Goal: Information Seeking & Learning: Find specific fact

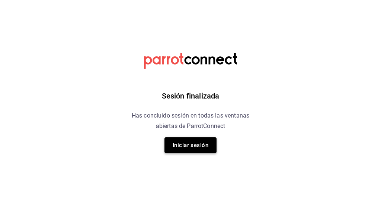
click at [187, 146] on button "Iniciar sesión" at bounding box center [191, 145] width 52 height 16
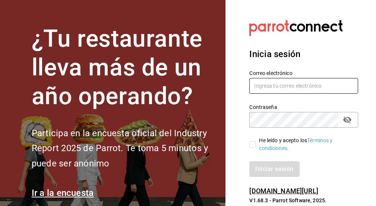
type input "[EMAIL_ADDRESS][DOMAIN_NAME]"
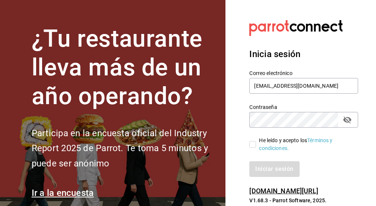
click at [254, 145] on input "He leído y acepto los Términos y condiciones." at bounding box center [252, 144] width 7 height 7
checkbox input "true"
click at [261, 165] on button "Iniciar sesión" at bounding box center [274, 169] width 51 height 16
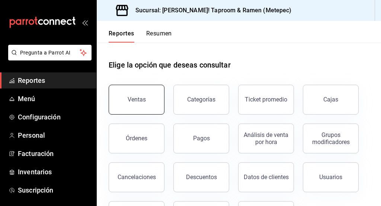
click at [146, 97] on button "Ventas" at bounding box center [137, 100] width 56 height 30
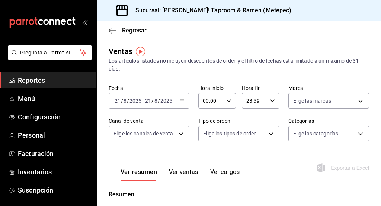
click at [181, 101] on icon "button" at bounding box center [182, 100] width 5 height 5
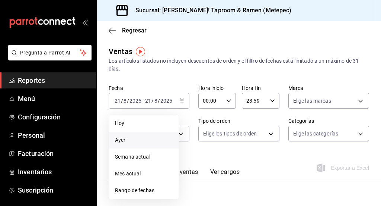
click at [136, 137] on span "Ayer" at bounding box center [144, 140] width 58 height 8
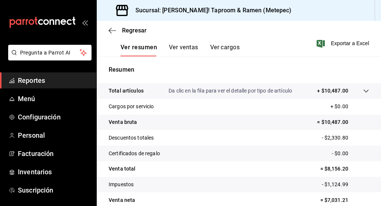
scroll to position [159, 0]
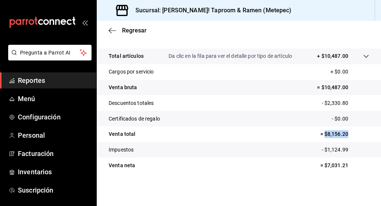
drag, startPoint x: 320, startPoint y: 133, endPoint x: 345, endPoint y: 133, distance: 25.3
click at [345, 133] on p "= $8,156.20" at bounding box center [345, 134] width 49 height 8
copy p "$8,156.20"
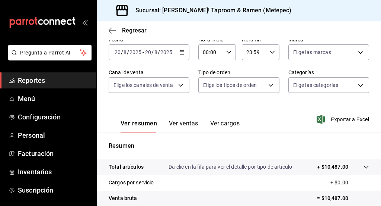
scroll to position [35, 0]
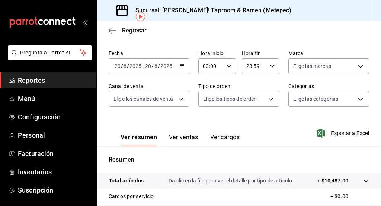
click at [182, 64] on icon "button" at bounding box center [182, 65] width 5 height 5
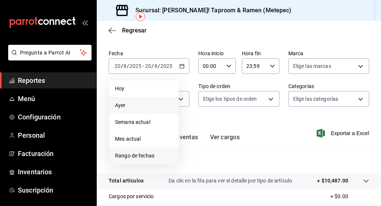
click at [146, 152] on span "Rango de fechas" at bounding box center [144, 156] width 58 height 8
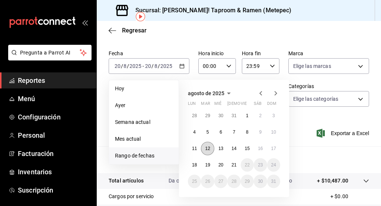
click at [209, 147] on abbr "12" at bounding box center [207, 148] width 5 height 5
click at [198, 147] on button "11" at bounding box center [194, 148] width 13 height 13
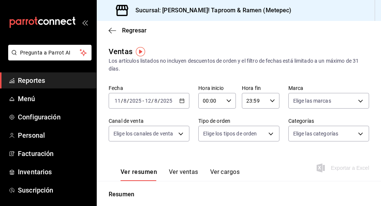
click at [182, 104] on div "2025-08-11 11 / 8 / 2025 - 2025-08-12 12 / 8 / 2025" at bounding box center [149, 101] width 81 height 16
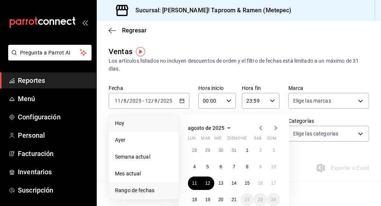
click at [141, 122] on span "Hoy" at bounding box center [144, 123] width 58 height 8
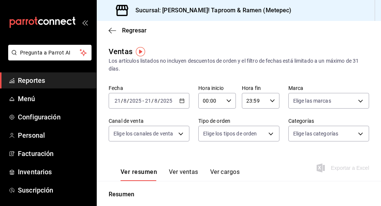
click at [193, 154] on div "Ver resumen Ver ventas Ver cargos Exportar a Excel" at bounding box center [239, 165] width 285 height 31
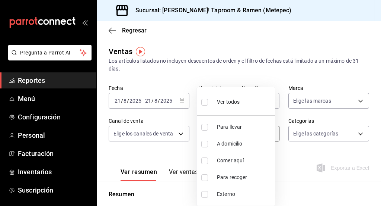
click at [262, 133] on body "Pregunta a Parrot AI Reportes Menú Configuración Personal Facturación Inventari…" at bounding box center [190, 103] width 381 height 206
click at [290, 156] on div at bounding box center [190, 103] width 381 height 206
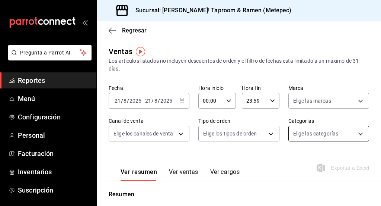
click at [334, 128] on body "Pregunta a Parrot AI Reportes Menú Configuración Personal Facturación Inventari…" at bounding box center [190, 103] width 381 height 206
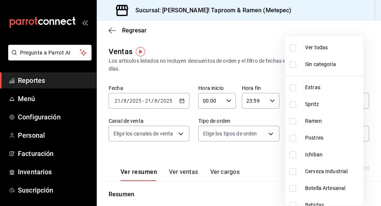
click at [237, 167] on div at bounding box center [190, 103] width 381 height 206
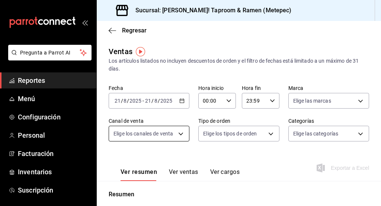
click at [164, 134] on body "Pregunta a Parrot AI Reportes Menú Configuración Personal Facturación Inventari…" at bounding box center [190, 103] width 381 height 206
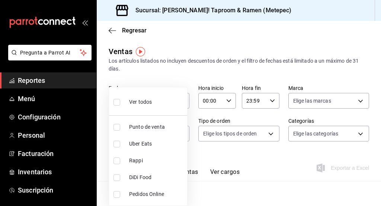
click at [238, 159] on div at bounding box center [190, 103] width 381 height 206
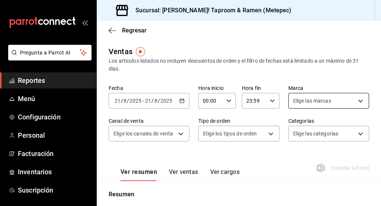
click at [308, 101] on body "Pregunta a Parrot AI Reportes Menú Configuración Personal Facturación Inventari…" at bounding box center [190, 103] width 381 height 206
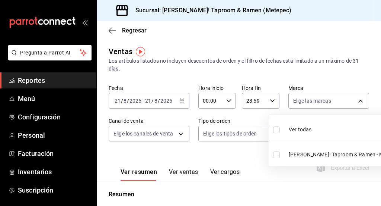
click at [226, 161] on div at bounding box center [190, 103] width 381 height 206
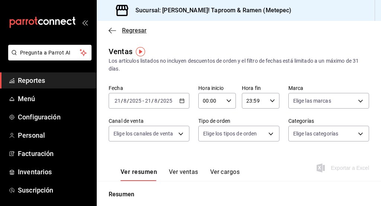
click at [113, 32] on icon "button" at bounding box center [112, 30] width 7 height 7
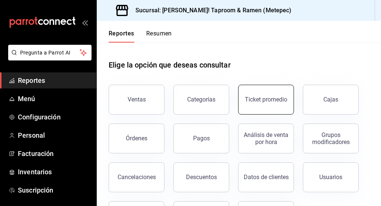
click at [250, 96] on button "Ticket promedio" at bounding box center [266, 100] width 56 height 30
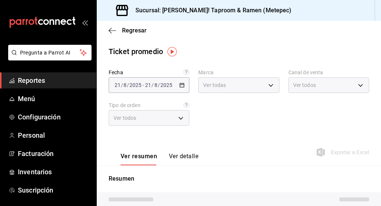
type input "2c52ce80-0c45-4475-b5a1-964ef00b5bce"
type input "PARROT,UBER_EATS,RAPPI,DIDI_FOOD,ONLINE"
type input "d58870f1-f637-4781-9888-f002e320a900,2556a272-3fe8-4700-86ba-b740f554dea4,82720…"
click at [180, 85] on icon "button" at bounding box center [182, 84] width 5 height 5
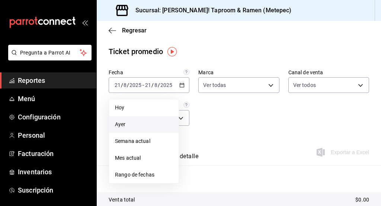
click at [159, 123] on span "Ayer" at bounding box center [144, 124] width 58 height 8
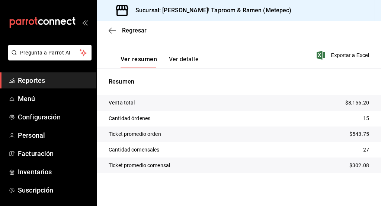
scroll to position [74, 0]
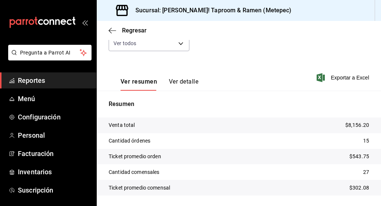
click at [185, 83] on button "Ver detalle" at bounding box center [183, 84] width 29 height 13
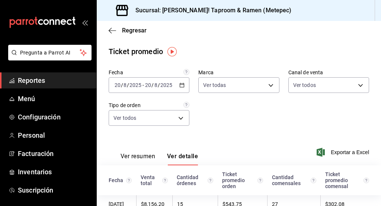
click at [111, 35] on div "Regresar" at bounding box center [239, 30] width 285 height 19
click at [111, 28] on icon "button" at bounding box center [112, 30] width 7 height 7
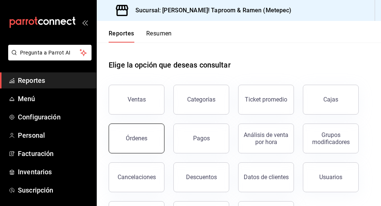
click at [150, 129] on button "Órdenes" at bounding box center [137, 138] width 56 height 30
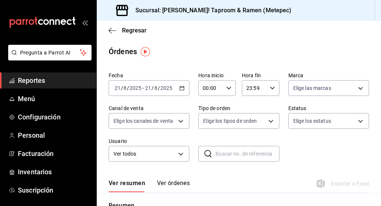
click at [181, 88] on icon "button" at bounding box center [182, 87] width 5 height 5
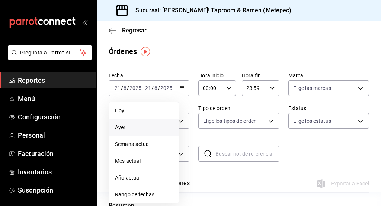
click at [152, 123] on span "Ayer" at bounding box center [144, 127] width 58 height 8
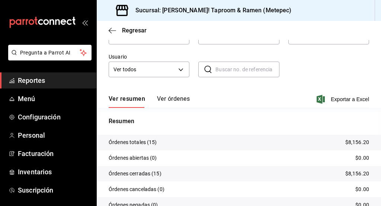
scroll to position [85, 0]
click at [172, 99] on button "Ver órdenes" at bounding box center [173, 101] width 33 height 13
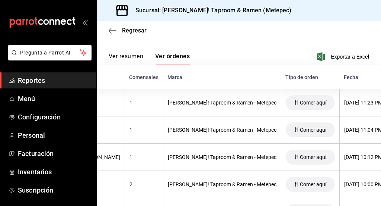
scroll to position [0, 203]
click at [126, 60] on button "Ver resumen" at bounding box center [126, 59] width 35 height 13
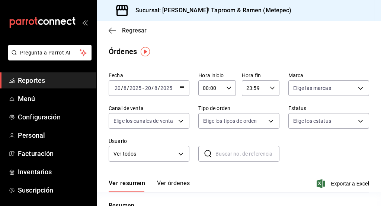
click at [112, 31] on icon "button" at bounding box center [112, 30] width 7 height 7
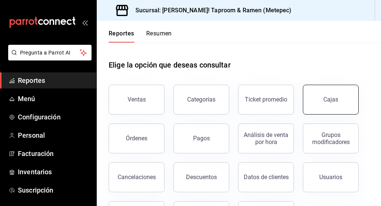
click at [337, 101] on div "Cajas" at bounding box center [331, 99] width 15 height 7
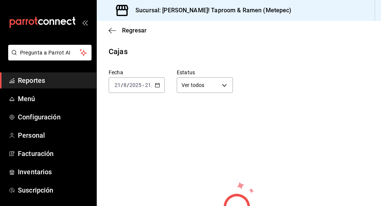
click at [158, 83] on \(Stroke\) "button" at bounding box center [157, 85] width 4 height 4
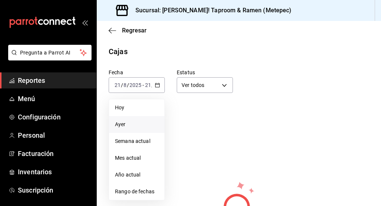
click at [136, 120] on li "Ayer" at bounding box center [136, 124] width 55 height 17
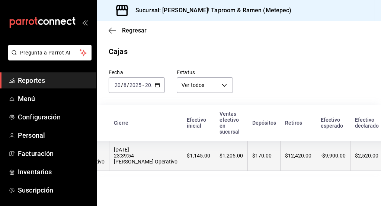
scroll to position [0, 73]
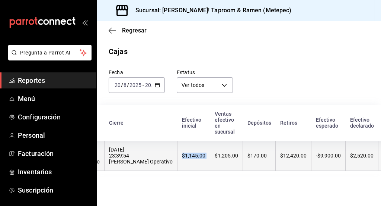
drag, startPoint x: 124, startPoint y: 156, endPoint x: 154, endPoint y: 156, distance: 30.2
click at [154, 156] on tr "20/08/2025 17:43:45 Rosa Operativo 20/08/2025 23:39:54 Rosa Operativo $1,145.00…" at bounding box center [277, 155] width 507 height 30
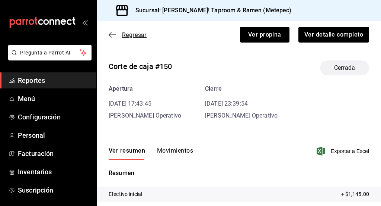
click at [112, 33] on icon "button" at bounding box center [112, 34] width 7 height 7
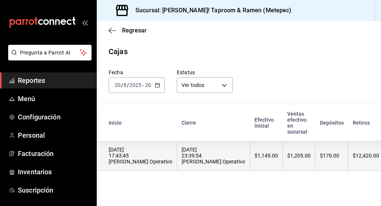
click at [255, 158] on div "$1,145.00" at bounding box center [266, 155] width 23 height 6
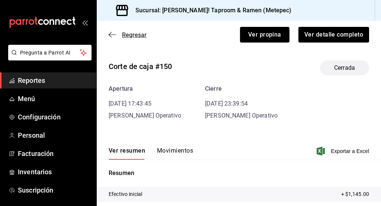
click at [114, 35] on icon "button" at bounding box center [112, 34] width 7 height 7
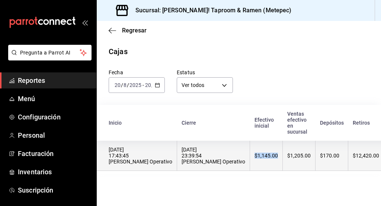
drag, startPoint x: 197, startPoint y: 155, endPoint x: 222, endPoint y: 155, distance: 25.7
click at [250, 155] on th "$1,145.00" at bounding box center [266, 155] width 33 height 30
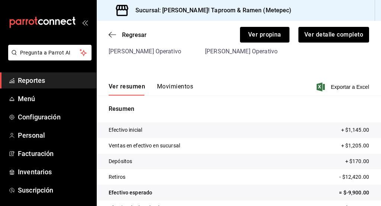
scroll to position [98, 0]
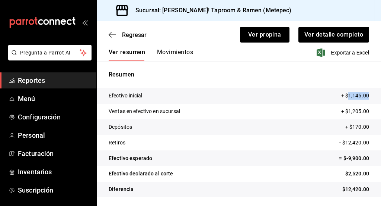
drag, startPoint x: 344, startPoint y: 94, endPoint x: 364, endPoint y: 95, distance: 20.5
click at [364, 95] on tr "Efectivo inicial + $1,145.00" at bounding box center [239, 96] width 285 height 16
click at [320, 101] on tr "Efectivo inicial + $1,145.00" at bounding box center [239, 96] width 285 height 16
drag, startPoint x: 341, startPoint y: 96, endPoint x: 364, endPoint y: 96, distance: 23.5
click at [364, 96] on tr "Efectivo inicial + $1,145.00" at bounding box center [239, 96] width 285 height 16
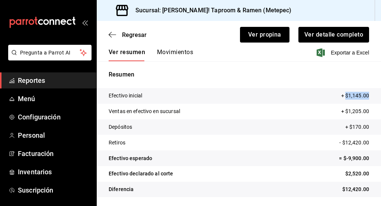
copy p "$1,145.00"
drag, startPoint x: 345, startPoint y: 126, endPoint x: 365, endPoint y: 126, distance: 19.4
click at [365, 126] on tr "Depósitos + $170.00" at bounding box center [239, 127] width 285 height 16
copy p "$170.00"
click at [296, 131] on tr "Depósitos + $170.00" at bounding box center [239, 127] width 285 height 16
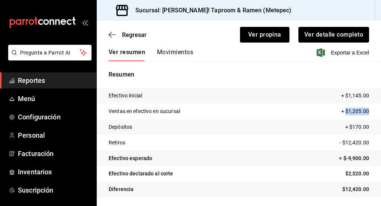
drag, startPoint x: 342, startPoint y: 111, endPoint x: 367, endPoint y: 111, distance: 25.7
click at [367, 111] on tr "Ventas en efectivo en sucursal + $1,205.00" at bounding box center [239, 112] width 285 height 16
copy p "$1,205.00"
drag, startPoint x: 337, startPoint y: 142, endPoint x: 361, endPoint y: 142, distance: 24.2
click at [361, 142] on p "- $12,420.00" at bounding box center [355, 143] width 30 height 8
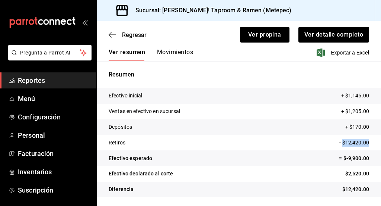
drag, startPoint x: 338, startPoint y: 141, endPoint x: 365, endPoint y: 141, distance: 27.6
click at [365, 141] on tr "Retiros - $12,420.00" at bounding box center [239, 142] width 285 height 16
copy p "$12,420.00"
drag, startPoint x: 339, startPoint y: 174, endPoint x: 366, endPoint y: 174, distance: 27.2
click at [366, 174] on tr "Efectivo declarado al corte $2,520.00" at bounding box center [239, 174] width 285 height 16
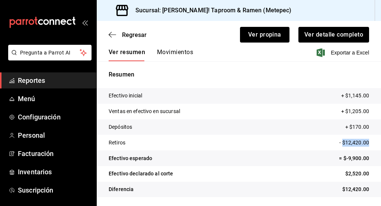
copy p "$2,520.00"
click at [366, 174] on tr "Efectivo declarado al corte $2,520.00" at bounding box center [239, 174] width 285 height 16
click at [172, 54] on button "Movimientos" at bounding box center [175, 54] width 36 height 13
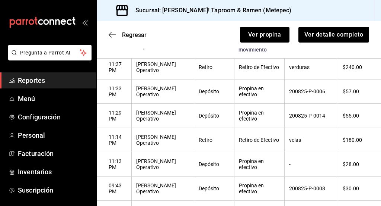
scroll to position [186, 0]
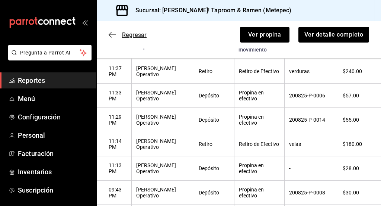
click at [110, 34] on icon "button" at bounding box center [110, 35] width 3 height 6
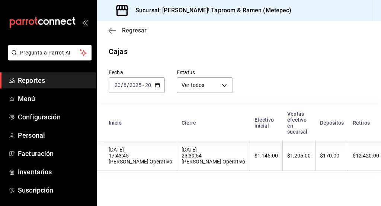
click at [111, 31] on icon "button" at bounding box center [112, 30] width 7 height 7
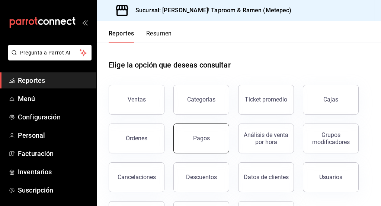
scroll to position [37, 0]
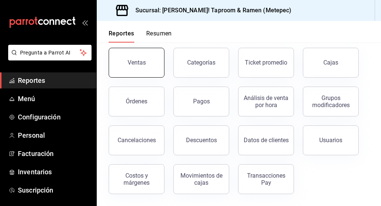
click at [146, 62] on button "Ventas" at bounding box center [137, 63] width 56 height 30
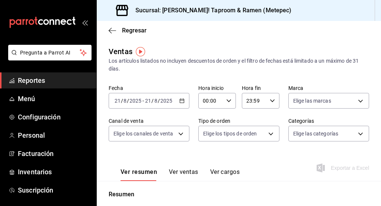
click at [181, 101] on icon "button" at bounding box center [182, 100] width 5 height 5
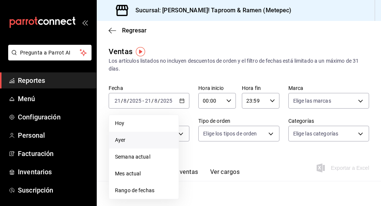
click at [152, 140] on span "Ayer" at bounding box center [144, 140] width 58 height 8
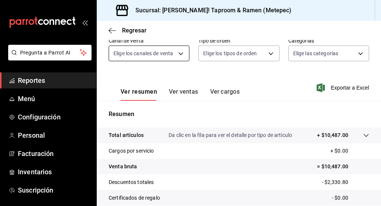
scroll to position [77, 0]
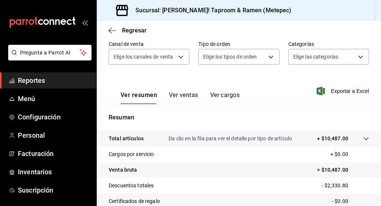
click at [186, 94] on button "Ver ventas" at bounding box center [183, 97] width 29 height 13
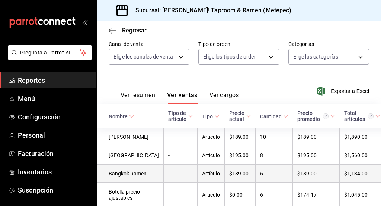
scroll to position [0, 143]
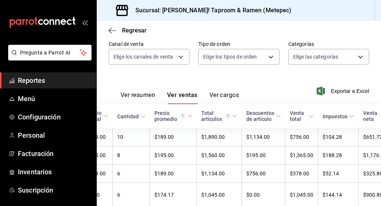
click at [231, 90] on div "Ver resumen Ver ventas Ver cargos" at bounding box center [174, 93] width 130 height 22
click at [229, 98] on button "Ver cargos" at bounding box center [225, 97] width 30 height 13
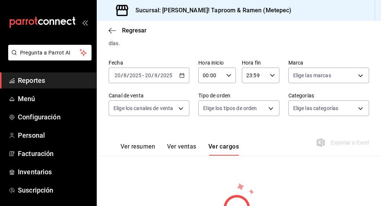
scroll to position [10, 0]
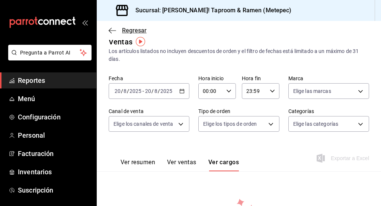
click at [112, 30] on icon "button" at bounding box center [112, 30] width 7 height 7
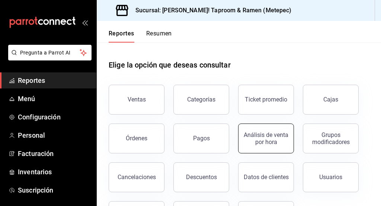
scroll to position [37, 0]
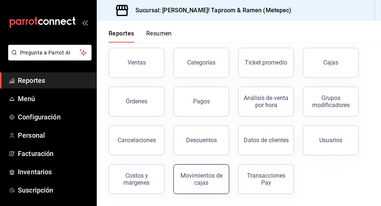
click at [199, 180] on div "Movimientos de cajas" at bounding box center [201, 179] width 46 height 14
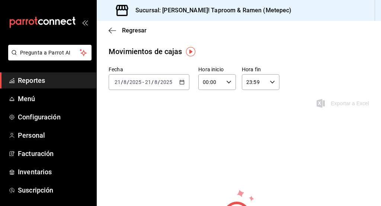
click at [180, 83] on icon "button" at bounding box center [182, 81] width 5 height 5
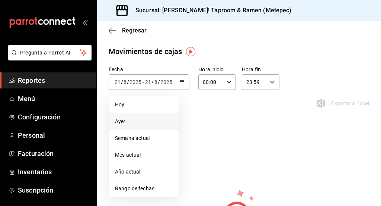
click at [140, 123] on span "Ayer" at bounding box center [144, 121] width 58 height 8
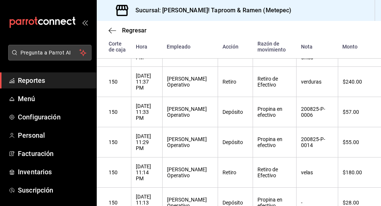
click at [41, 48] on button "Pregunta a Parrot AI" at bounding box center [49, 53] width 83 height 16
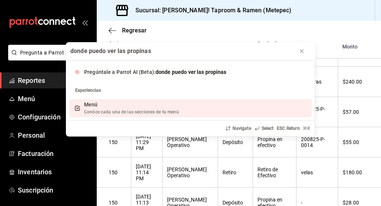
type input "donde puedo ver las propinas"
click at [113, 110] on span "Conóce cada una de las secciones de tu menú" at bounding box center [131, 111] width 95 height 5
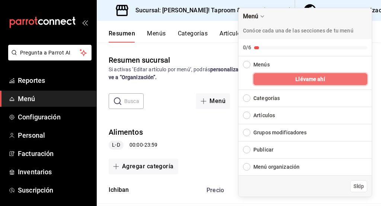
click at [288, 79] on button "Llévame ahí" at bounding box center [311, 79] width 114 height 12
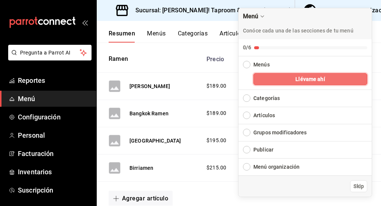
scroll to position [328, 0]
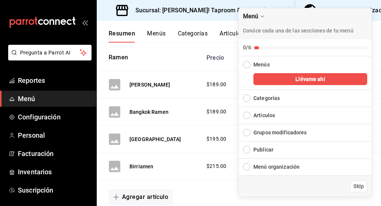
click at [247, 62] on div "Collapse Checklist" at bounding box center [246, 64] width 7 height 7
click at [264, 101] on div "Categorías" at bounding box center [267, 98] width 26 height 8
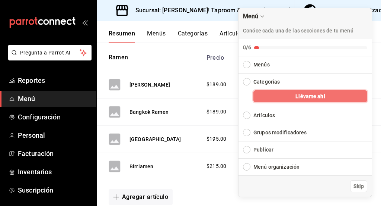
click at [271, 97] on button "Llévame ahí" at bounding box center [311, 96] width 114 height 12
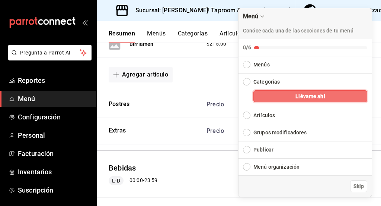
scroll to position [457, 0]
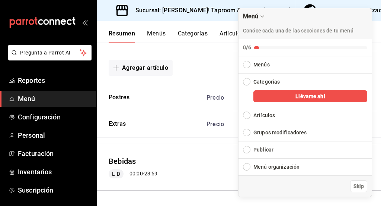
click at [265, 117] on div "Artículos" at bounding box center [265, 115] width 22 height 8
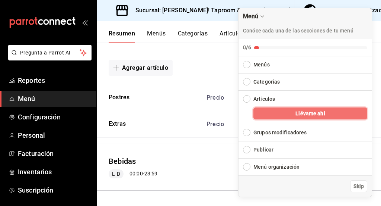
click at [266, 114] on button "Llévame ahí" at bounding box center [311, 113] width 114 height 12
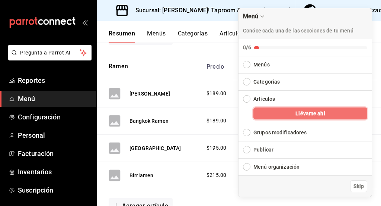
scroll to position [388, 0]
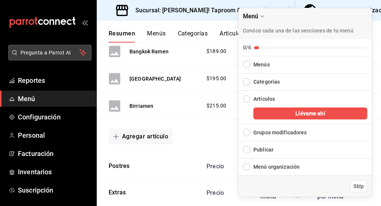
click at [48, 54] on span "Pregunta a Parrot AI" at bounding box center [49, 53] width 59 height 8
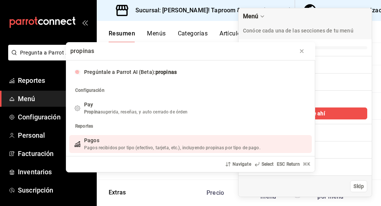
type input "propinas"
click at [206, 146] on span "Pagos recibidos por tipo (efectivo, tarjeta, etc.), incluyendo propinas por tip…" at bounding box center [172, 147] width 177 height 5
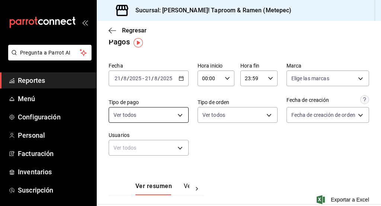
scroll to position [8, 0]
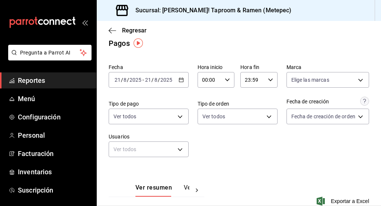
click at [181, 82] on icon "button" at bounding box center [181, 79] width 5 height 5
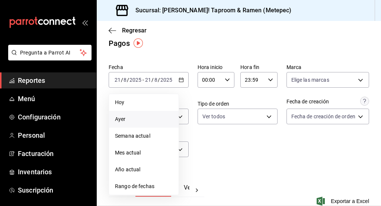
click at [145, 117] on span "Ayer" at bounding box center [144, 119] width 58 height 8
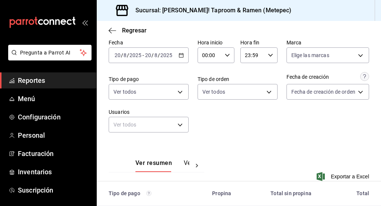
scroll to position [48, 0]
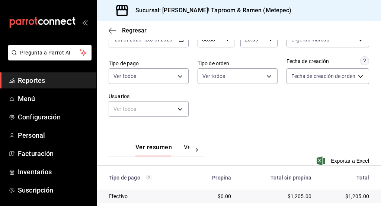
click at [196, 151] on icon at bounding box center [197, 150] width 2 height 4
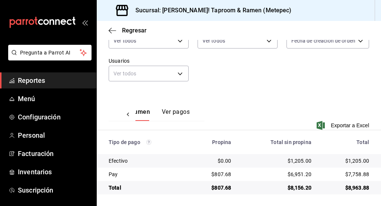
scroll to position [84, 0]
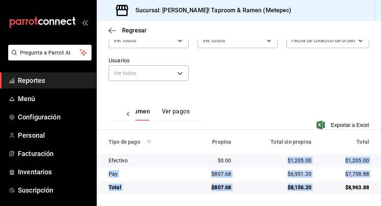
drag, startPoint x: 281, startPoint y: 160, endPoint x: 317, endPoint y: 187, distance: 45.0
click at [317, 187] on tbody "Efectivo $0.00 $1,205.00 $1,205.00 Pay $807.68 $6,951.20 $7,758.88 Total $807.6…" at bounding box center [239, 173] width 285 height 40
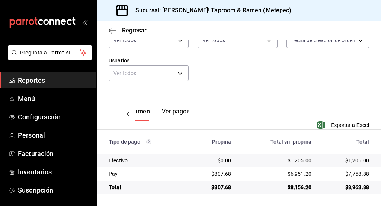
click at [240, 184] on td "$8,156.20" at bounding box center [277, 186] width 80 height 13
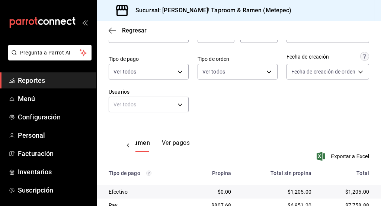
scroll to position [0, 0]
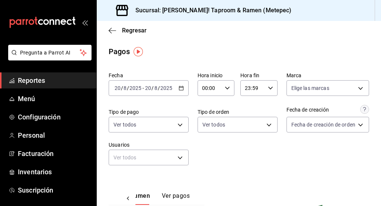
click at [179, 86] on icon "button" at bounding box center [181, 87] width 5 height 5
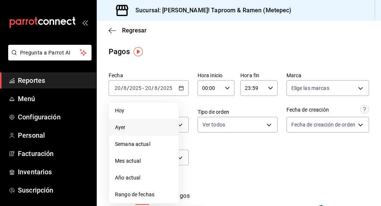
click at [145, 125] on span "Ayer" at bounding box center [144, 127] width 58 height 8
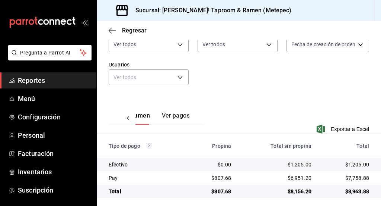
scroll to position [84, 0]
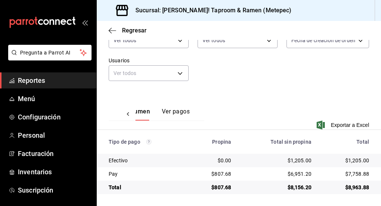
click at [177, 108] on button "Ver pagos" at bounding box center [176, 114] width 28 height 13
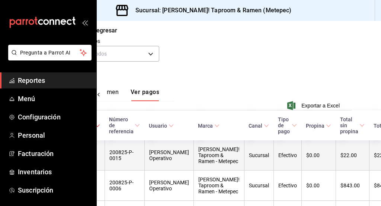
scroll to position [104, 0]
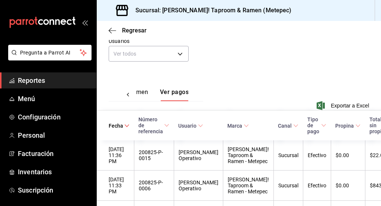
click at [127, 95] on icon at bounding box center [127, 94] width 7 height 7
click at [143, 95] on button "Ver resumen" at bounding box center [153, 94] width 35 height 13
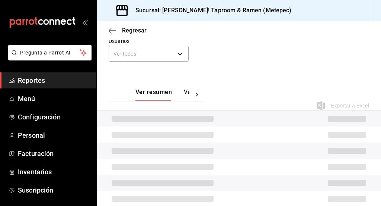
scroll to position [84, 0]
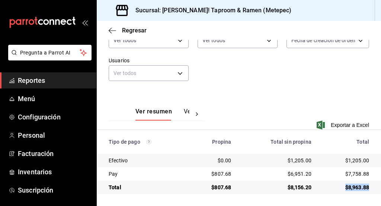
drag, startPoint x: 340, startPoint y: 186, endPoint x: 365, endPoint y: 186, distance: 25.3
click at [365, 186] on td "$8,963.88" at bounding box center [350, 186] width 64 height 13
copy div "$8,963.88"
drag, startPoint x: 278, startPoint y: 170, endPoint x: 310, endPoint y: 170, distance: 31.3
click at [310, 170] on td "$6,951.20" at bounding box center [277, 173] width 80 height 13
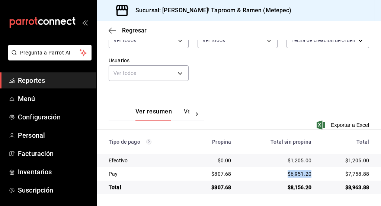
copy div "$6,951.20"
click at [190, 166] on td "$0.00" at bounding box center [213, 159] width 48 height 13
click at [185, 112] on button "Ver pagos" at bounding box center [198, 114] width 28 height 13
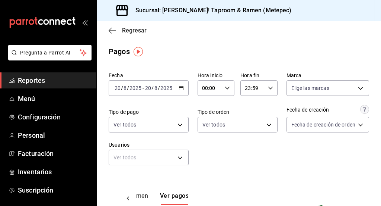
click at [115, 33] on icon "button" at bounding box center [112, 30] width 7 height 7
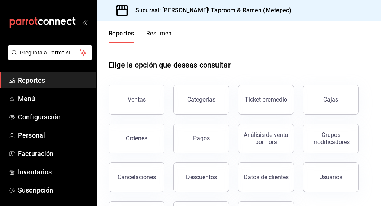
scroll to position [37, 0]
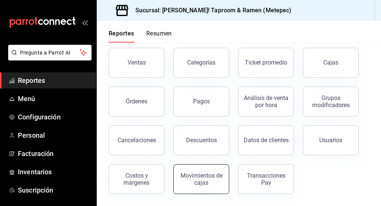
click at [214, 172] on button "Movimientos de cajas" at bounding box center [202, 179] width 56 height 30
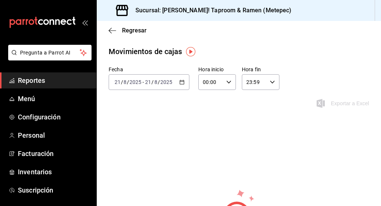
click at [184, 84] on div "2025-08-21 21 / 8 / 2025 - 2025-08-21 21 / 8 / 2025" at bounding box center [149, 82] width 81 height 16
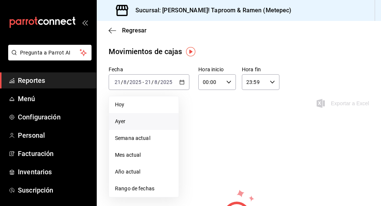
click at [144, 120] on span "Ayer" at bounding box center [144, 121] width 58 height 8
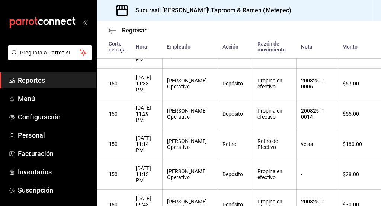
scroll to position [179, 0]
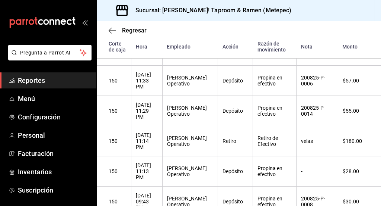
drag, startPoint x: 339, startPoint y: 189, endPoint x: 365, endPoint y: 189, distance: 26.4
click at [301, 168] on div "-" at bounding box center [317, 171] width 32 height 6
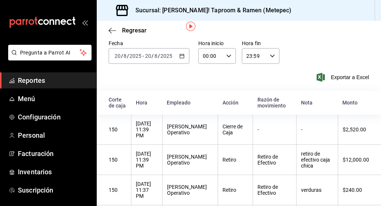
scroll to position [25, 0]
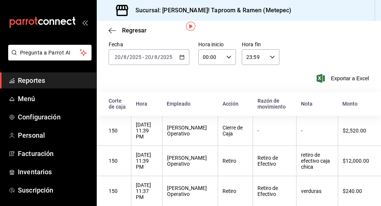
click at [180, 55] on icon "button" at bounding box center [182, 56] width 5 height 5
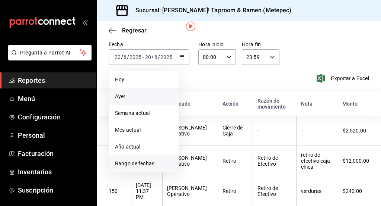
click at [152, 162] on span "Rango de fechas" at bounding box center [144, 163] width 58 height 8
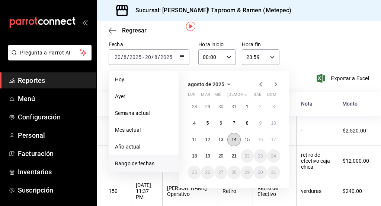
click at [236, 142] on button "14" at bounding box center [234, 139] width 13 height 13
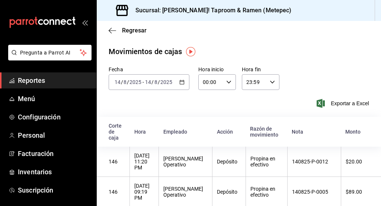
click at [183, 81] on div "2025-08-14 14 / 8 / 2025 - 2025-08-14 14 / 8 / 2025" at bounding box center [149, 82] width 81 height 16
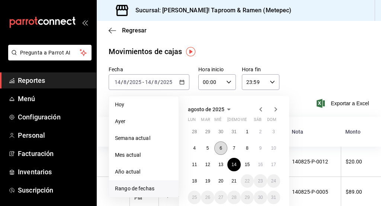
click at [220, 147] on abbr "6" at bounding box center [221, 147] width 3 height 5
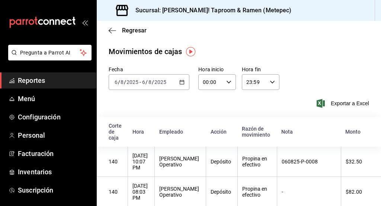
click at [181, 84] on \(Stroke\) "button" at bounding box center [182, 82] width 4 height 4
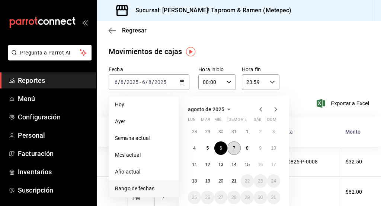
click at [232, 147] on button "7" at bounding box center [234, 147] width 13 height 13
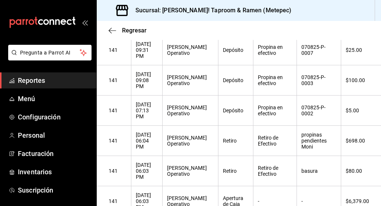
scroll to position [277, 0]
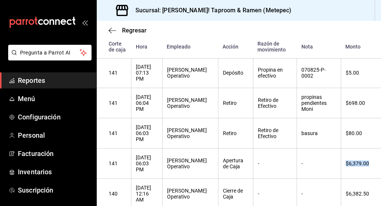
drag, startPoint x: 340, startPoint y: 115, endPoint x: 366, endPoint y: 116, distance: 26.1
click at [366, 148] on th "$6,379.00" at bounding box center [361, 163] width 40 height 30
copy div "$6,379.00"
drag, startPoint x: 341, startPoint y: 140, endPoint x: 369, endPoint y: 140, distance: 28.7
click at [369, 178] on th "$6,382.50" at bounding box center [361, 193] width 40 height 30
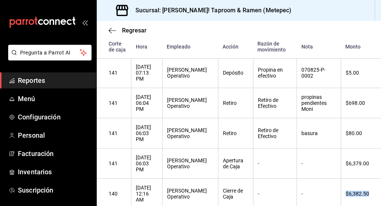
copy div "$6,382.50"
click at [309, 178] on th "-" at bounding box center [319, 193] width 44 height 30
drag, startPoint x: 136, startPoint y: 194, endPoint x: 162, endPoint y: 195, distance: 25.3
drag, startPoint x: 137, startPoint y: 168, endPoint x: 164, endPoint y: 168, distance: 26.8
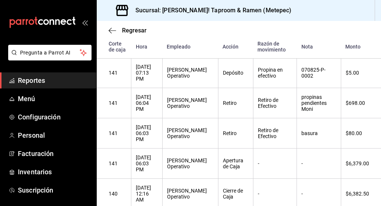
drag, startPoint x: 137, startPoint y: 144, endPoint x: 175, endPoint y: 145, distance: 38.0
click at [162, 178] on th "07/08/2025 12:16 AM" at bounding box center [146, 193] width 31 height 30
drag, startPoint x: 217, startPoint y: 138, endPoint x: 239, endPoint y: 142, distance: 23.1
click at [239, 187] on div "Cierre de Caja" at bounding box center [236, 193] width 26 height 12
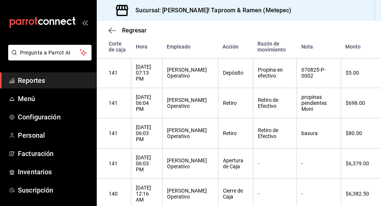
click at [286, 178] on th "-" at bounding box center [275, 193] width 44 height 30
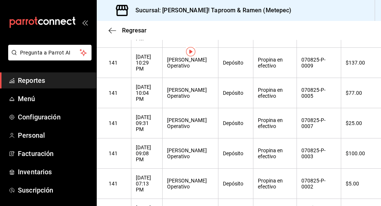
scroll to position [0, 0]
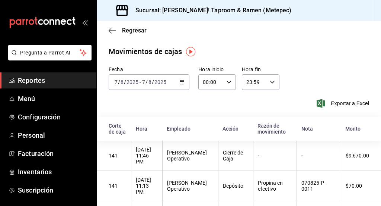
click at [180, 81] on \(Stroke\) "button" at bounding box center [182, 81] width 4 height 0
click at [274, 47] on div "Movimientos de cajas" at bounding box center [239, 51] width 261 height 11
click at [180, 80] on \(Stroke\) "button" at bounding box center [182, 82] width 4 height 4
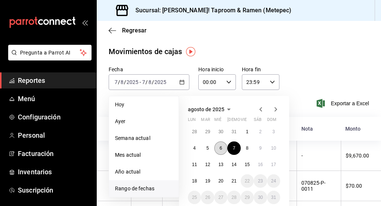
click at [224, 151] on button "6" at bounding box center [221, 147] width 13 height 13
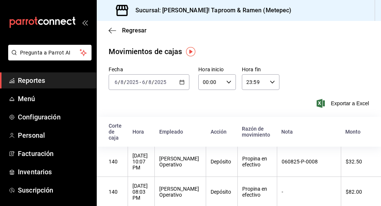
click at [184, 79] on div "2025-08-06 6 / 8 / 2025 - 2025-08-06 6 / 8 / 2025" at bounding box center [149, 82] width 81 height 16
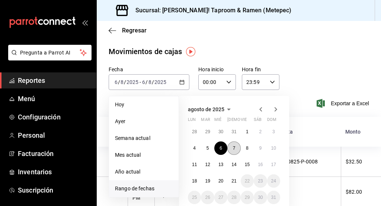
click at [234, 147] on abbr "7" at bounding box center [234, 147] width 3 height 5
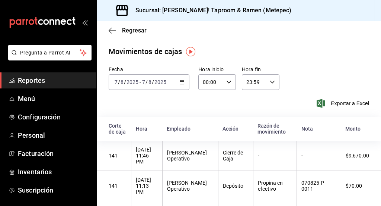
click at [180, 83] on icon "button" at bounding box center [182, 81] width 5 height 5
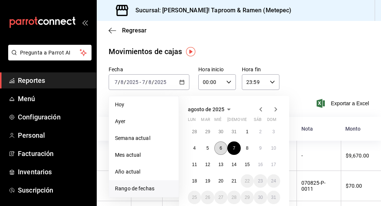
click at [222, 146] on button "6" at bounding box center [221, 147] width 13 height 13
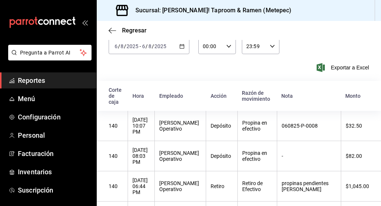
scroll to position [31, 0]
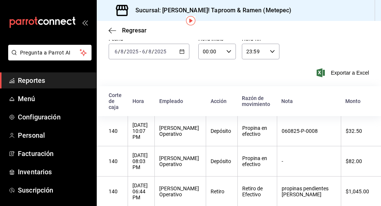
click at [182, 53] on icon "button" at bounding box center [182, 51] width 5 height 5
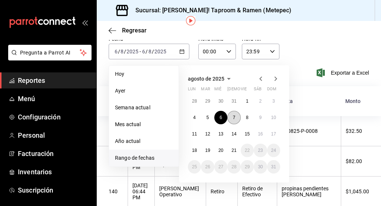
click at [233, 120] on button "7" at bounding box center [234, 117] width 13 height 13
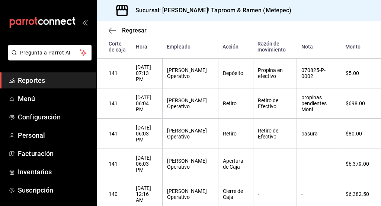
scroll to position [277, 0]
drag, startPoint x: 341, startPoint y: 141, endPoint x: 373, endPoint y: 141, distance: 31.7
click at [373, 178] on th "$6,382.50" at bounding box center [361, 193] width 40 height 30
click at [301, 178] on th "-" at bounding box center [319, 193] width 44 height 30
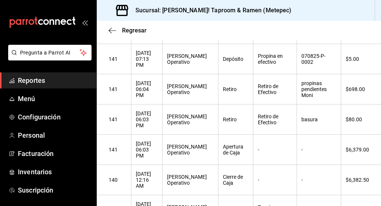
scroll to position [0, 0]
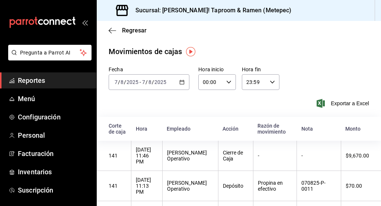
click at [183, 79] on div "2025-08-07 7 / 8 / 2025 - 2025-08-07 7 / 8 / 2025" at bounding box center [149, 82] width 81 height 16
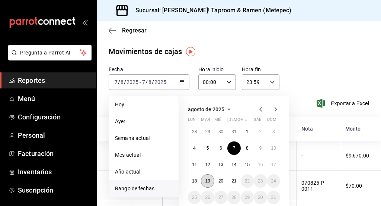
click at [212, 181] on button "19" at bounding box center [207, 180] width 13 height 13
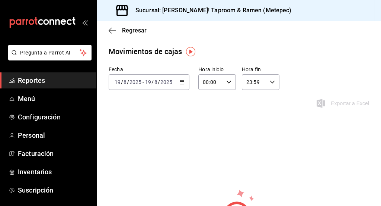
click at [180, 83] on icon "button" at bounding box center [182, 81] width 5 height 5
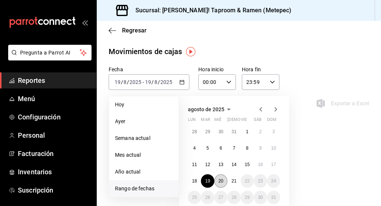
click at [219, 181] on abbr "20" at bounding box center [221, 180] width 5 height 5
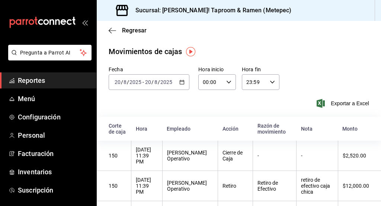
scroll to position [179, 0]
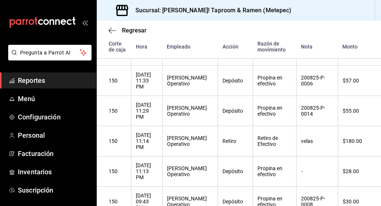
click at [158, 72] on div "20/08/2025 11:33 PM" at bounding box center [147, 81] width 22 height 18
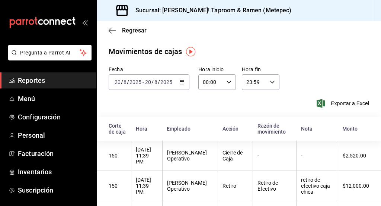
click at [182, 80] on icon "button" at bounding box center [182, 81] width 5 height 5
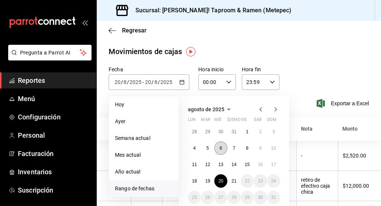
click at [220, 150] on abbr "6" at bounding box center [221, 147] width 3 height 5
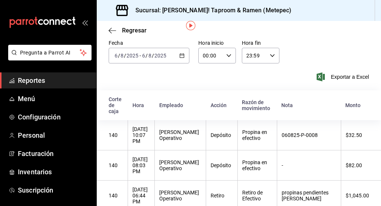
scroll to position [26, 0]
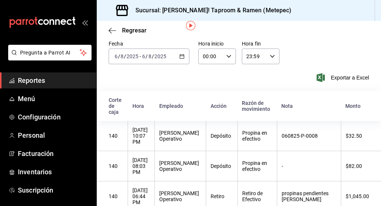
click at [180, 54] on icon "button" at bounding box center [182, 56] width 5 height 5
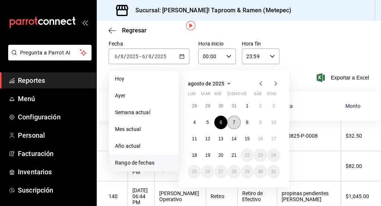
click at [237, 123] on button "7" at bounding box center [234, 121] width 13 height 13
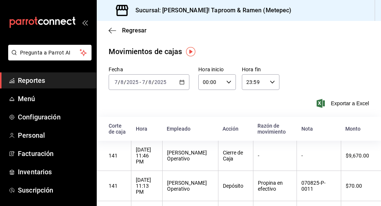
click at [178, 79] on div "2025-08-07 7 / 8 / 2025 - 2025-08-07 7 / 8 / 2025" at bounding box center [149, 82] width 81 height 16
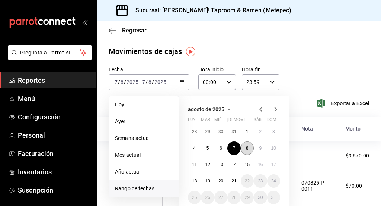
click at [248, 149] on abbr "8" at bounding box center [247, 147] width 3 height 5
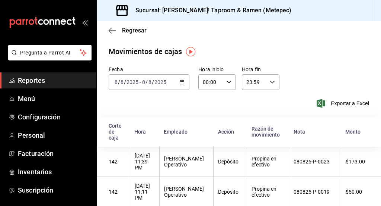
scroll to position [173, 0]
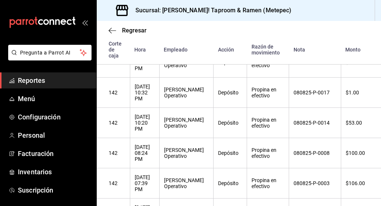
drag, startPoint x: 341, startPoint y: 191, endPoint x: 371, endPoint y: 191, distance: 29.8
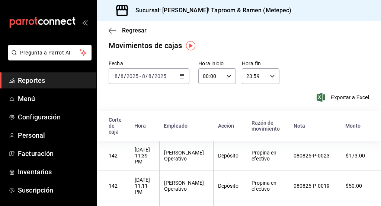
scroll to position [7, 0]
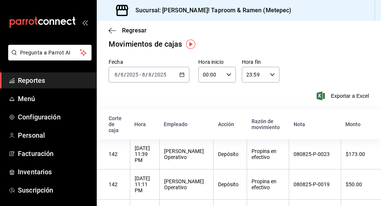
click at [181, 73] on icon "button" at bounding box center [182, 74] width 5 height 5
click at [182, 75] on icon "button" at bounding box center [182, 74] width 5 height 5
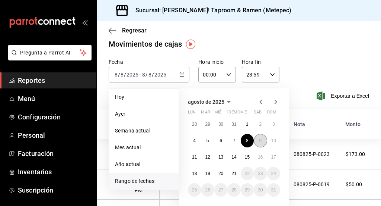
click at [260, 140] on abbr "9" at bounding box center [260, 140] width 3 height 5
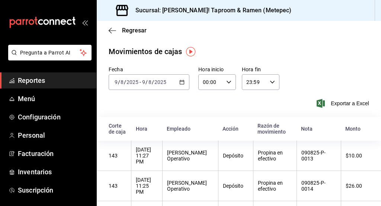
scroll to position [253, 0]
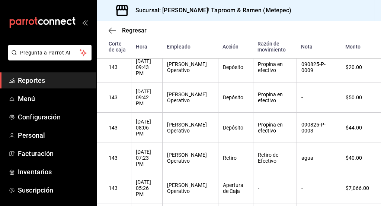
drag, startPoint x: 341, startPoint y: 158, endPoint x: 373, endPoint y: 158, distance: 31.7
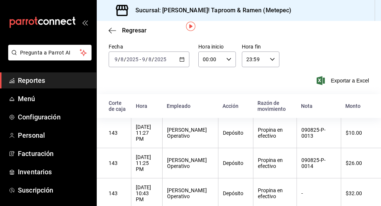
scroll to position [20, 0]
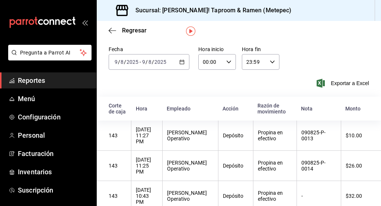
click at [180, 61] on \(Stroke\) "button" at bounding box center [182, 61] width 4 height 0
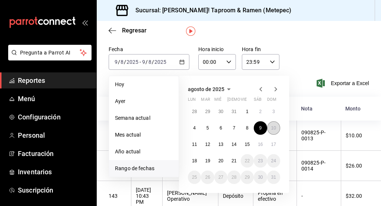
click at [276, 128] on abbr "10" at bounding box center [274, 127] width 5 height 5
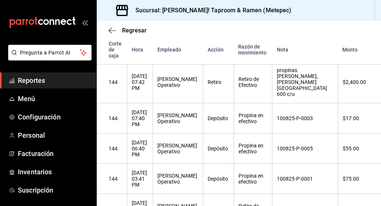
scroll to position [314, 0]
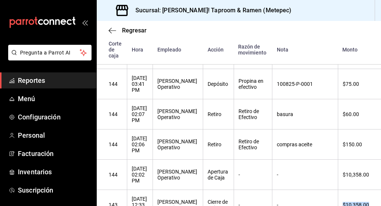
drag, startPoint x: 338, startPoint y: 142, endPoint x: 365, endPoint y: 142, distance: 27.2
click at [365, 190] on th "$10,358.00" at bounding box center [359, 205] width 43 height 30
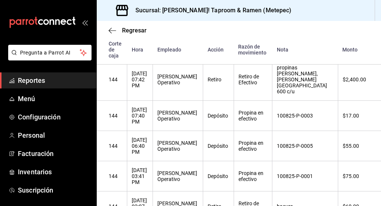
scroll to position [270, 0]
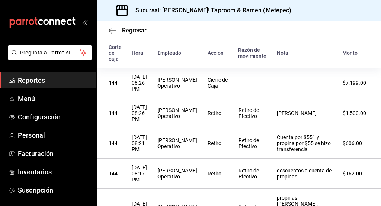
scroll to position [76, 0]
